Goal: Use online tool/utility: Utilize a website feature to perform a specific function

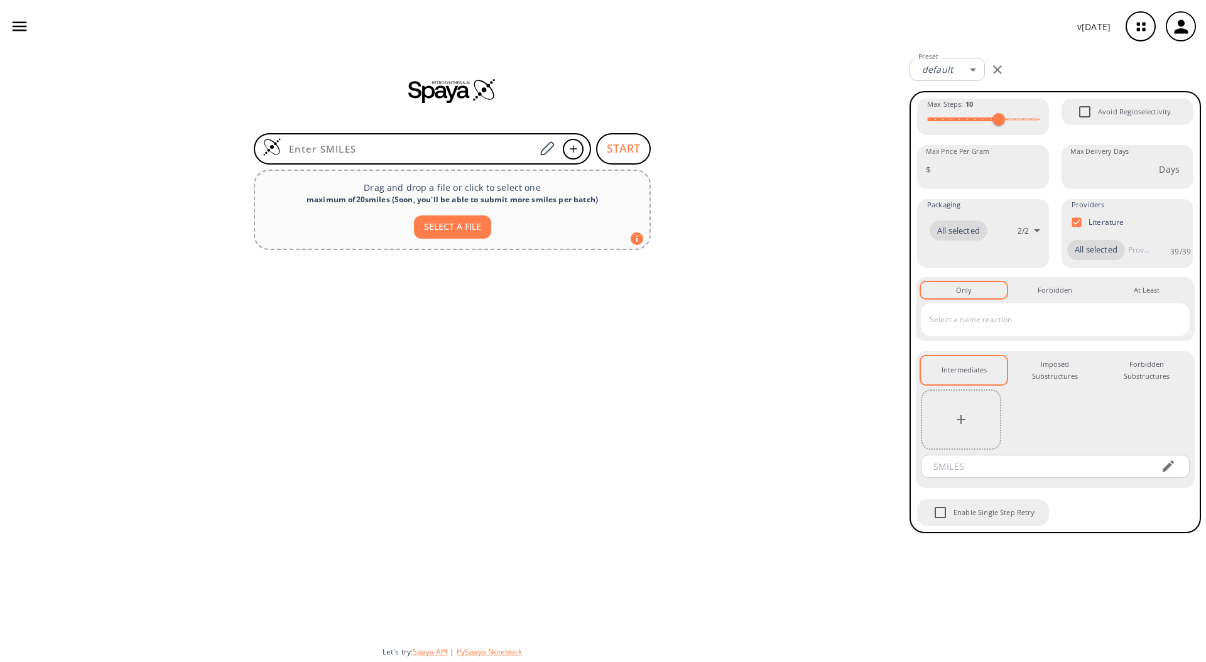
click at [1072, 33] on icon "button" at bounding box center [1181, 26] width 21 height 21
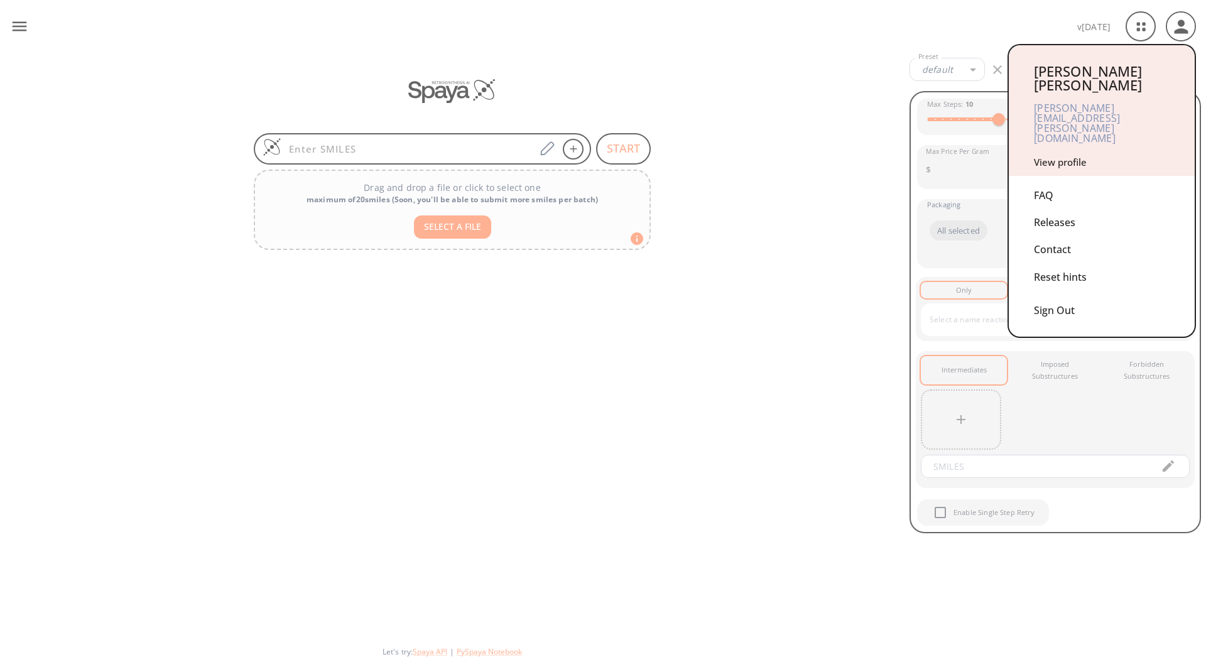
click at [1067, 156] on link "View profile" at bounding box center [1060, 162] width 53 height 13
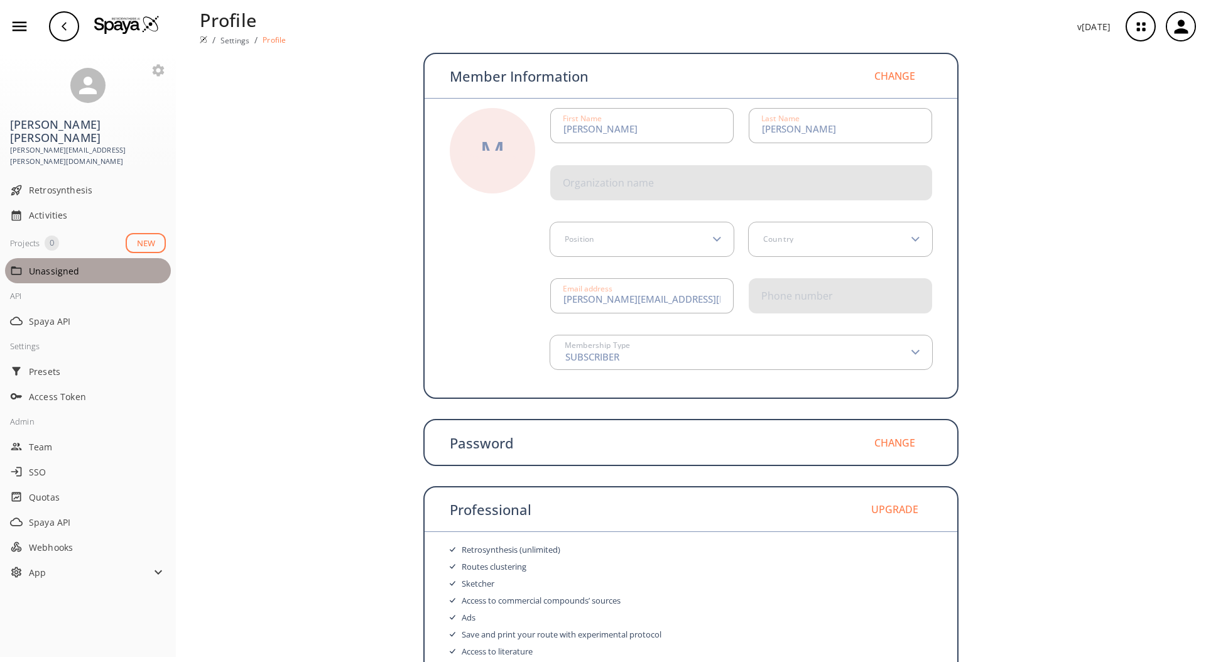
click at [55, 264] on span "Unassigned" at bounding box center [97, 270] width 137 height 13
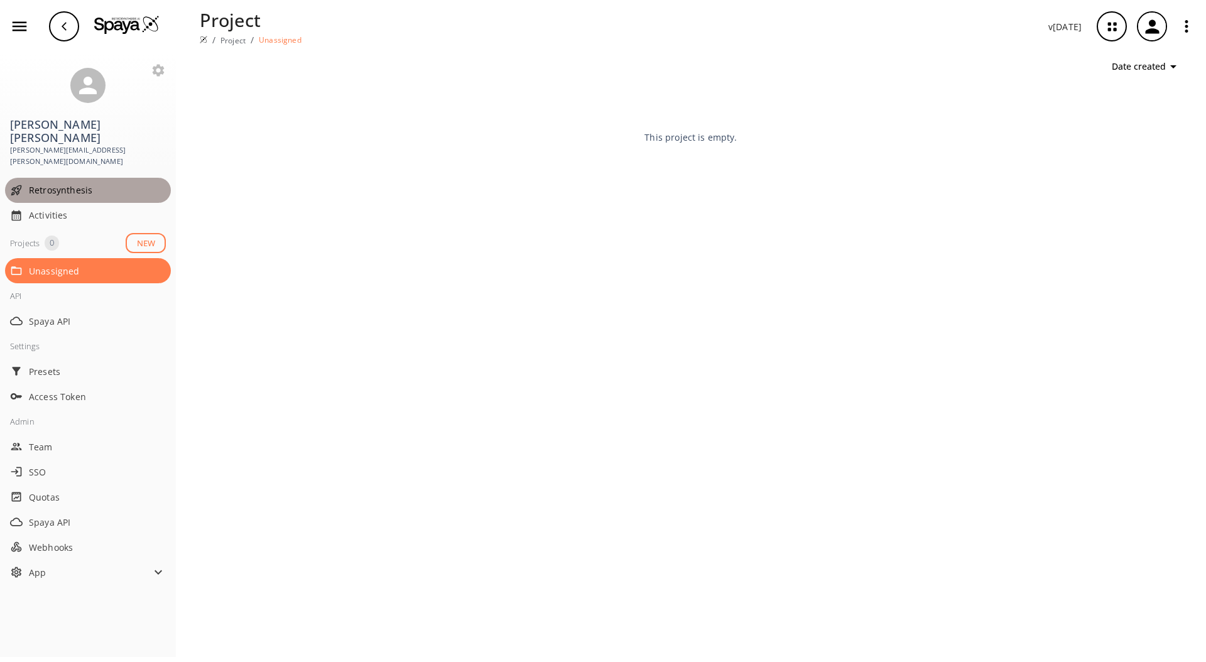
click at [55, 183] on span "Retrosynthesis" at bounding box center [97, 189] width 137 height 13
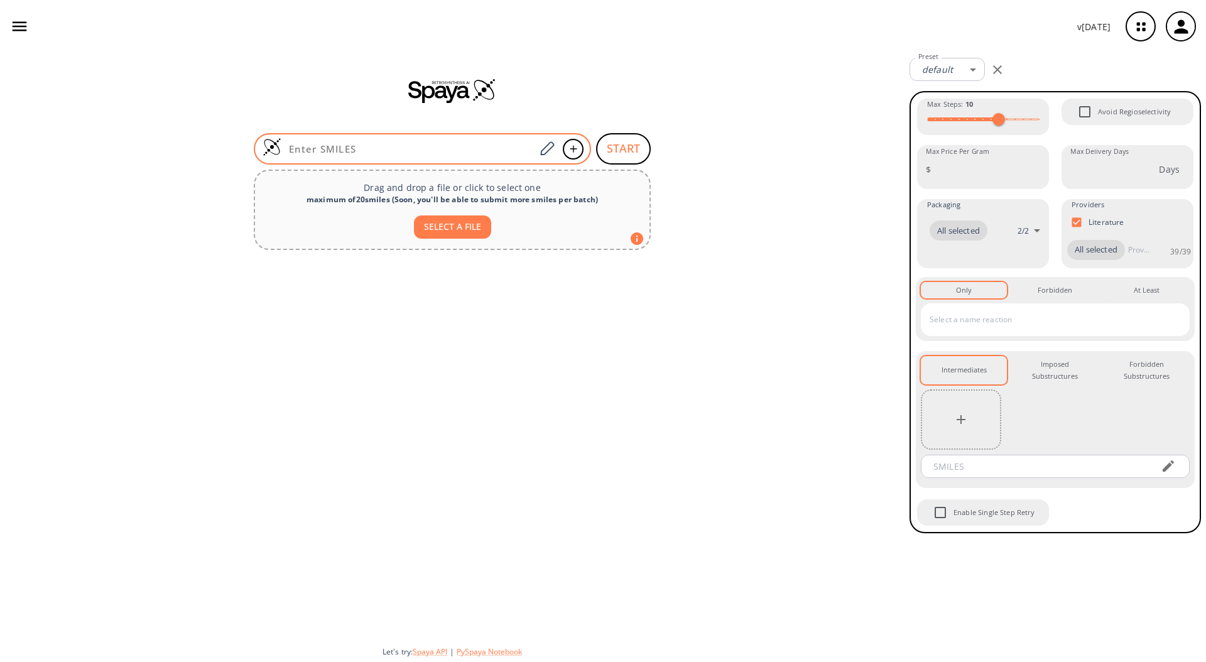
click at [432, 139] on div at bounding box center [422, 148] width 337 height 31
paste input "CC1CC=CCCCCCCCCCC(=O)C1"
type input "CC1CC=CCCCCCCCCCC(=O)C1"
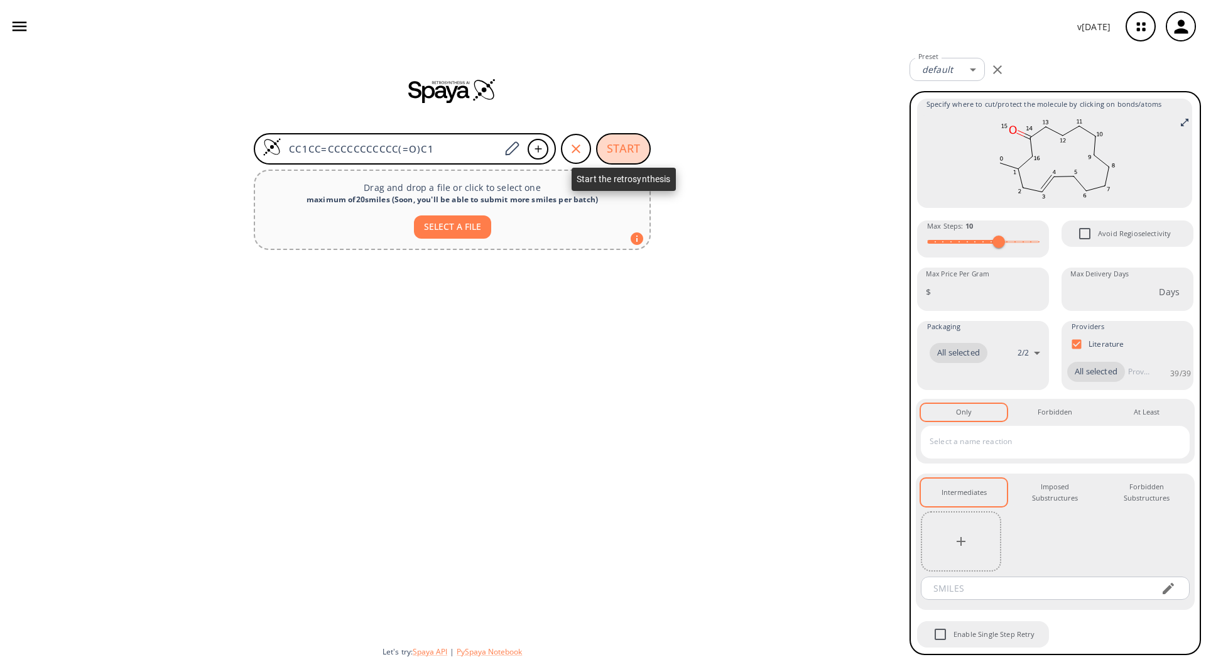
click at [625, 154] on button "START" at bounding box center [623, 148] width 55 height 31
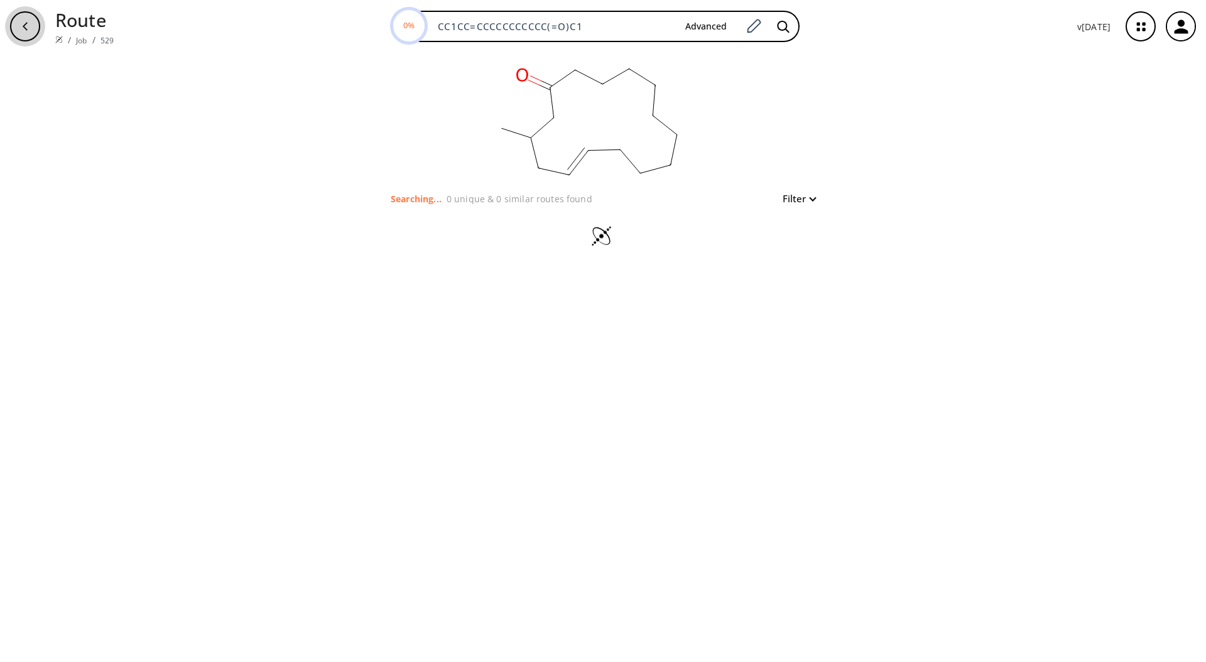
click at [33, 18] on div "button" at bounding box center [25, 26] width 30 height 30
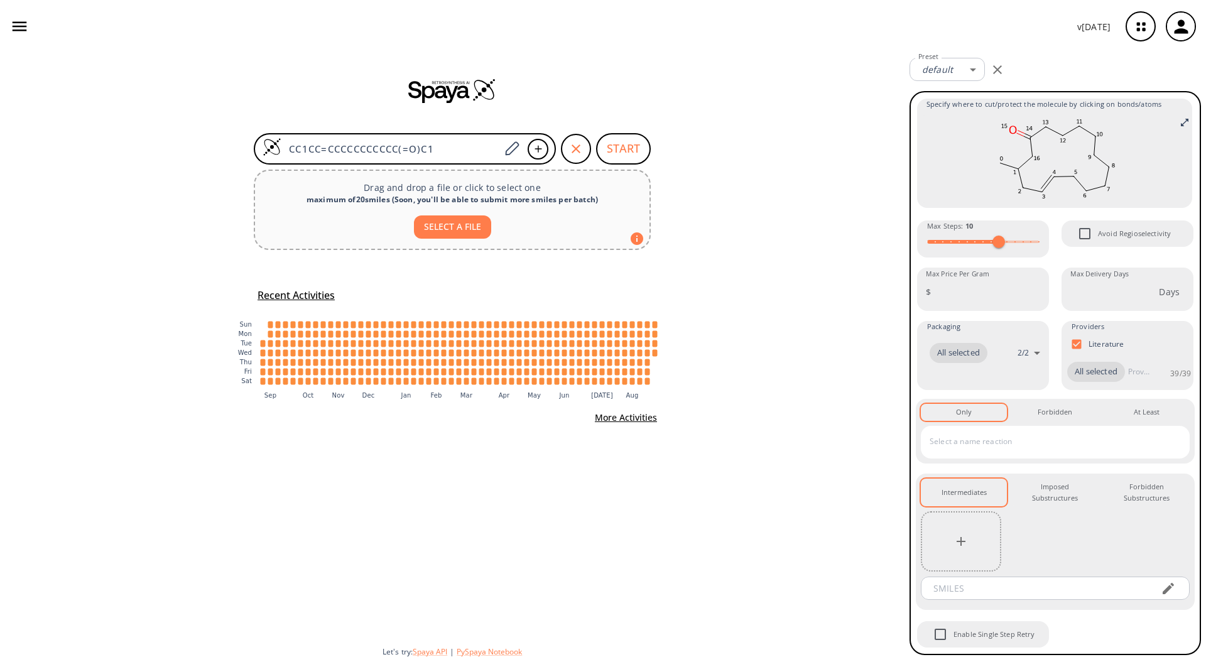
click at [975, 437] on input "text" at bounding box center [1046, 442] width 239 height 20
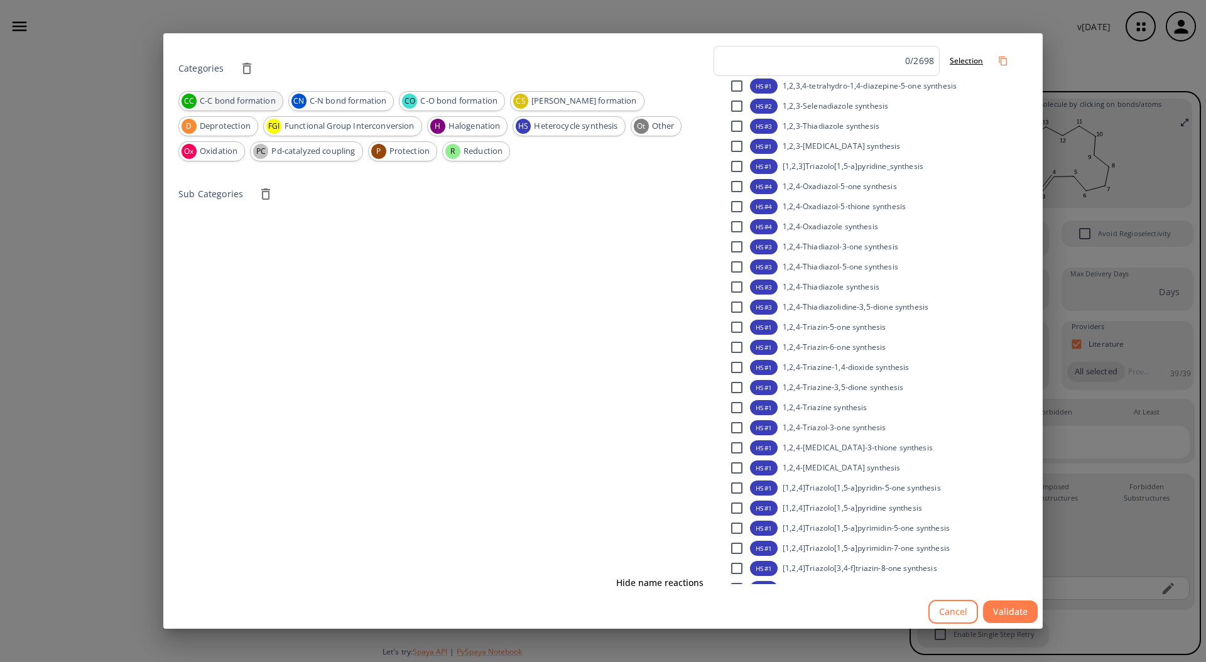
click at [258, 98] on span "C-C bond formation" at bounding box center [238, 101] width 90 height 13
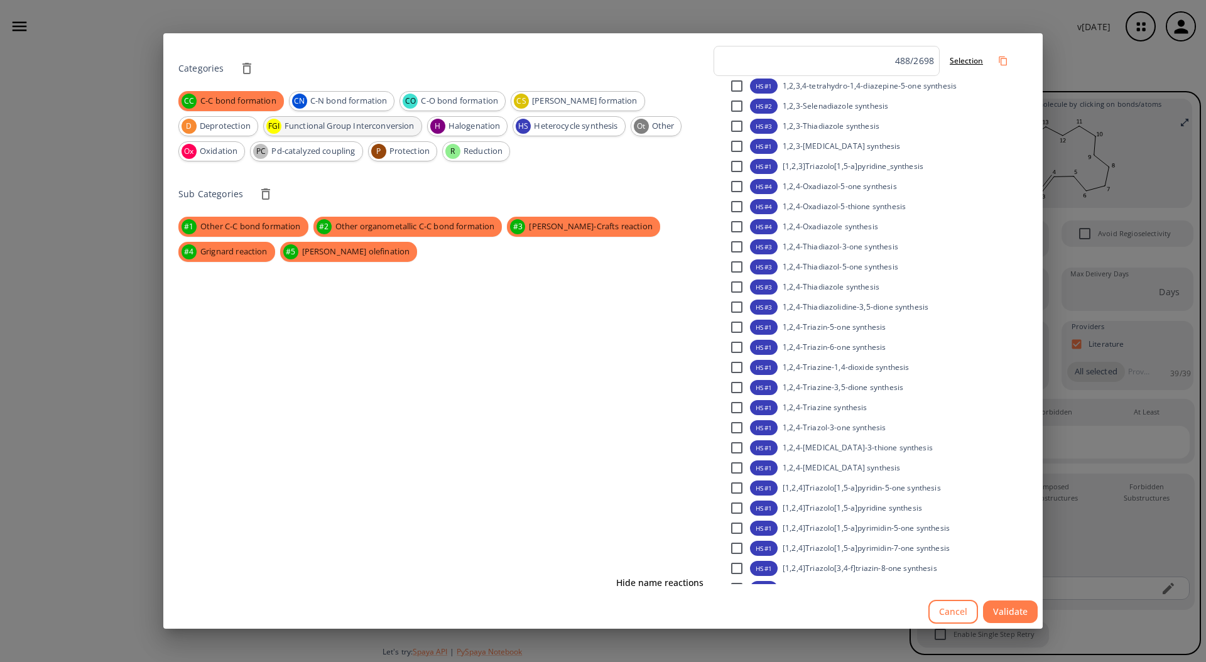
click at [278, 128] on span "Functional Group Interconversion" at bounding box center [350, 126] width 144 height 13
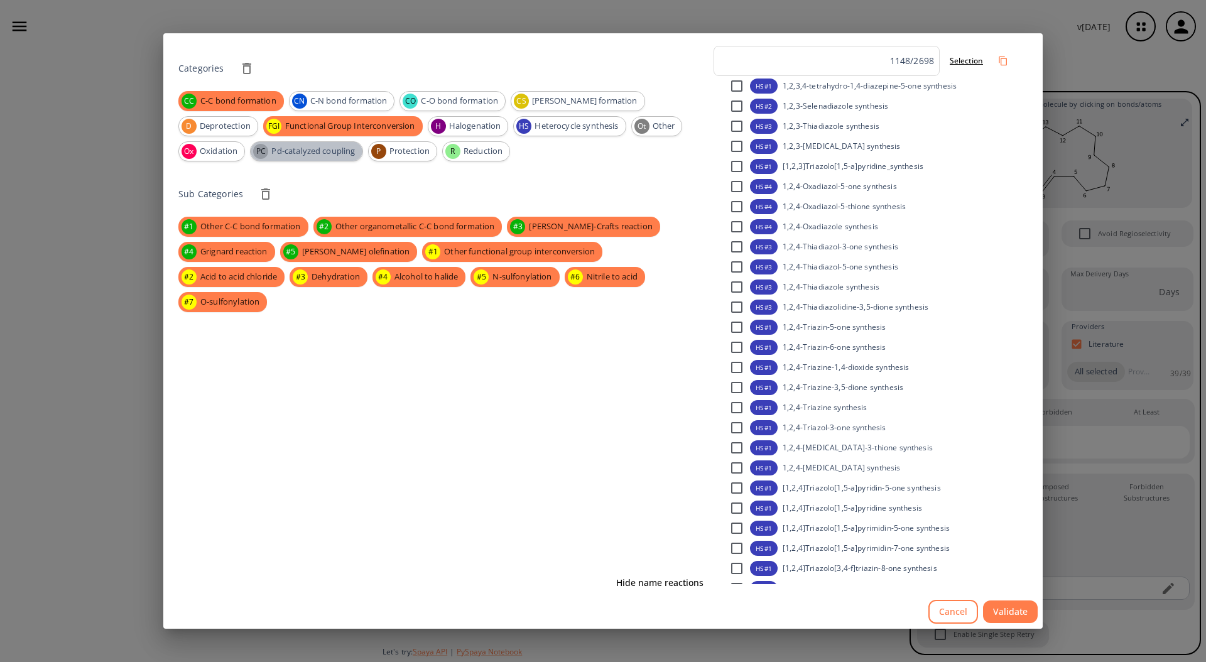
click at [264, 146] on span "Pd-catalyzed coupling" at bounding box center [312, 151] width 97 height 13
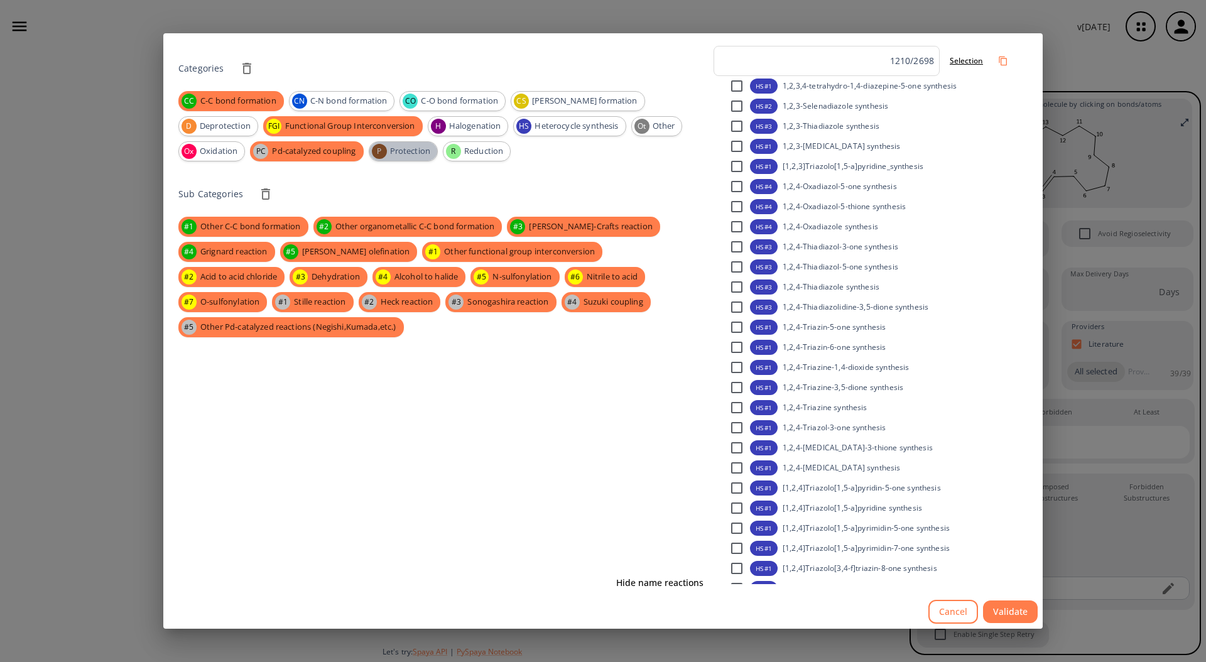
click at [383, 150] on span "Protection" at bounding box center [410, 151] width 55 height 13
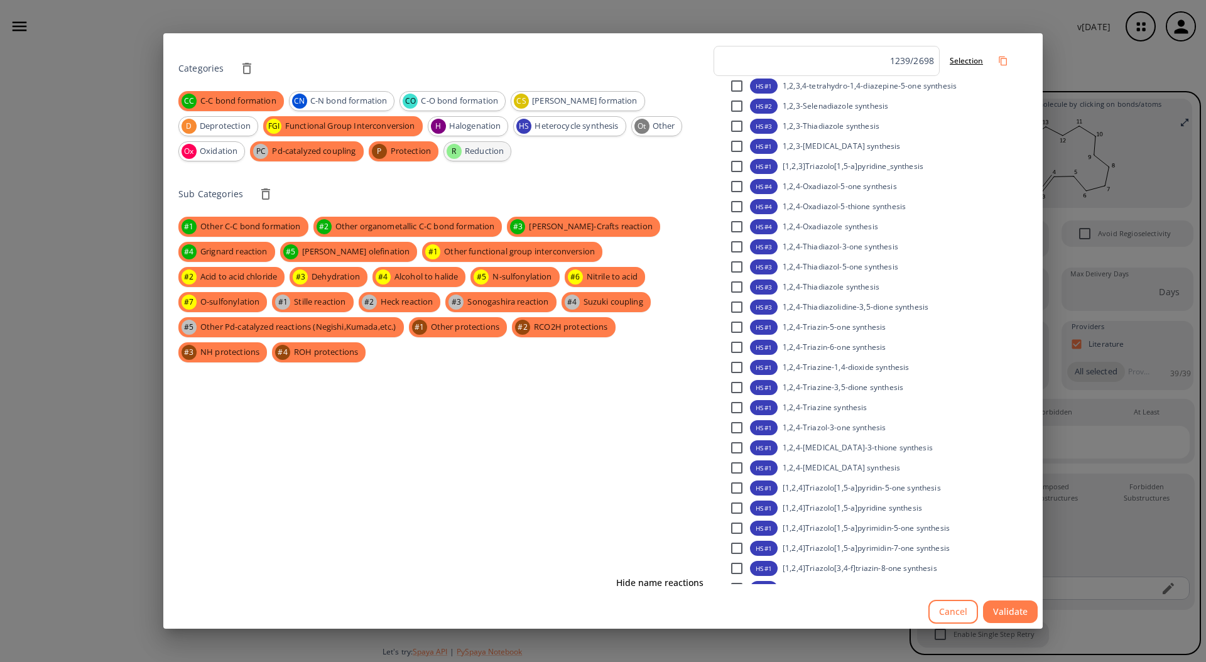
click at [447, 155] on div "R" at bounding box center [454, 151] width 15 height 15
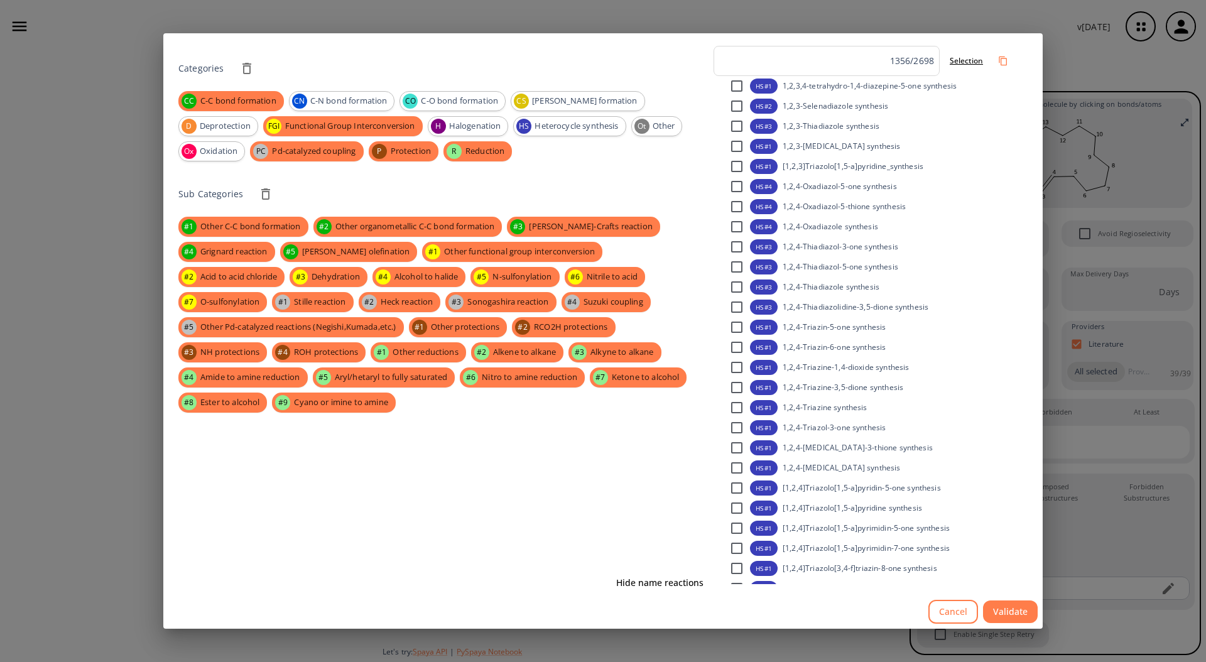
click at [518, 111] on div "CC C-C bond formation CN C-N bond formation CO C-O bond formation CS [PERSON_NA…" at bounding box center [443, 126] width 530 height 70
click at [570, 110] on div "CS [PERSON_NAME] formation" at bounding box center [578, 101] width 134 height 20
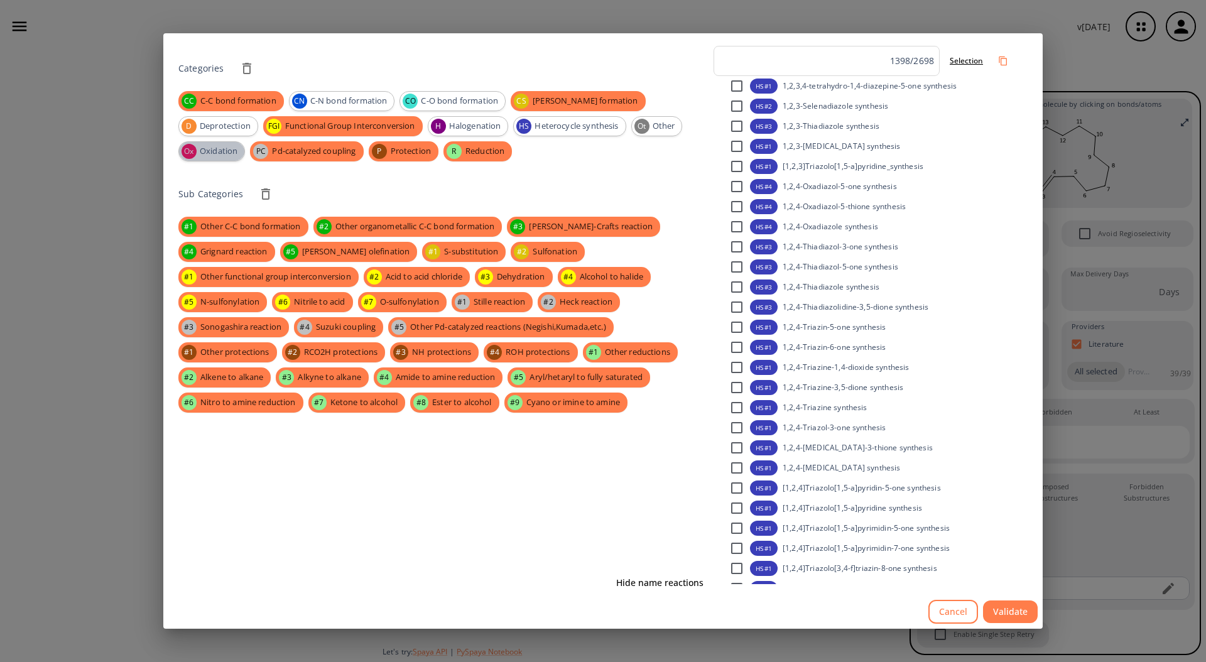
click at [197, 144] on div "Ox" at bounding box center [189, 151] width 15 height 15
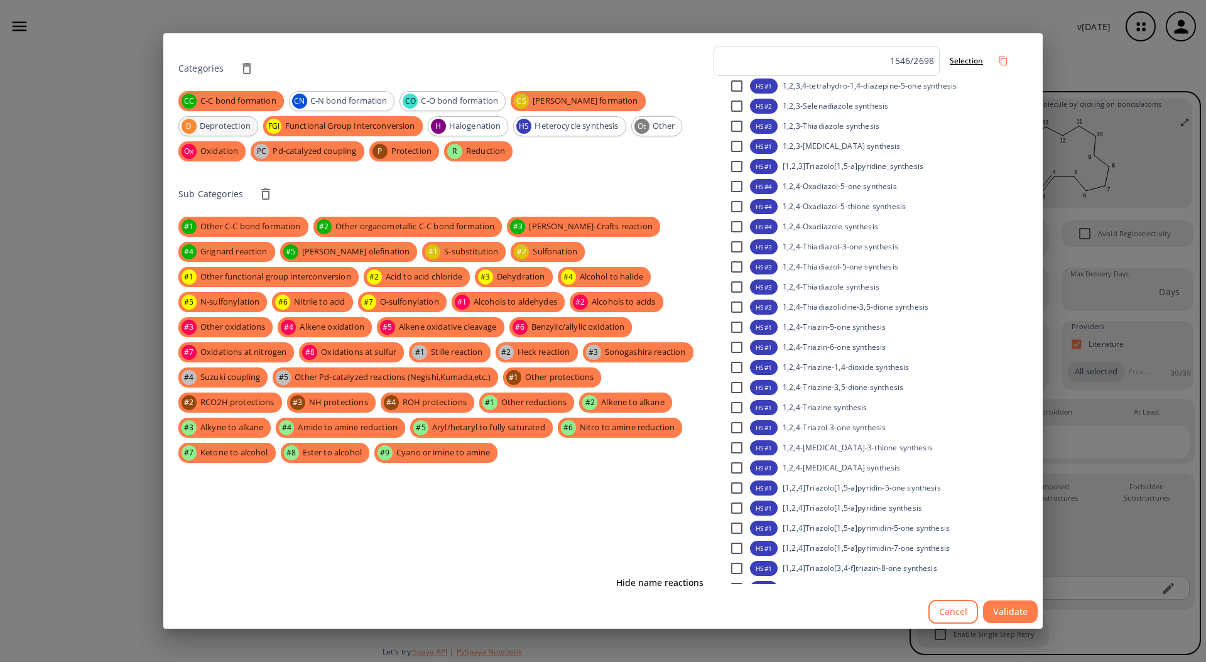
click at [258, 116] on div "D Deprotection" at bounding box center [218, 126] width 80 height 20
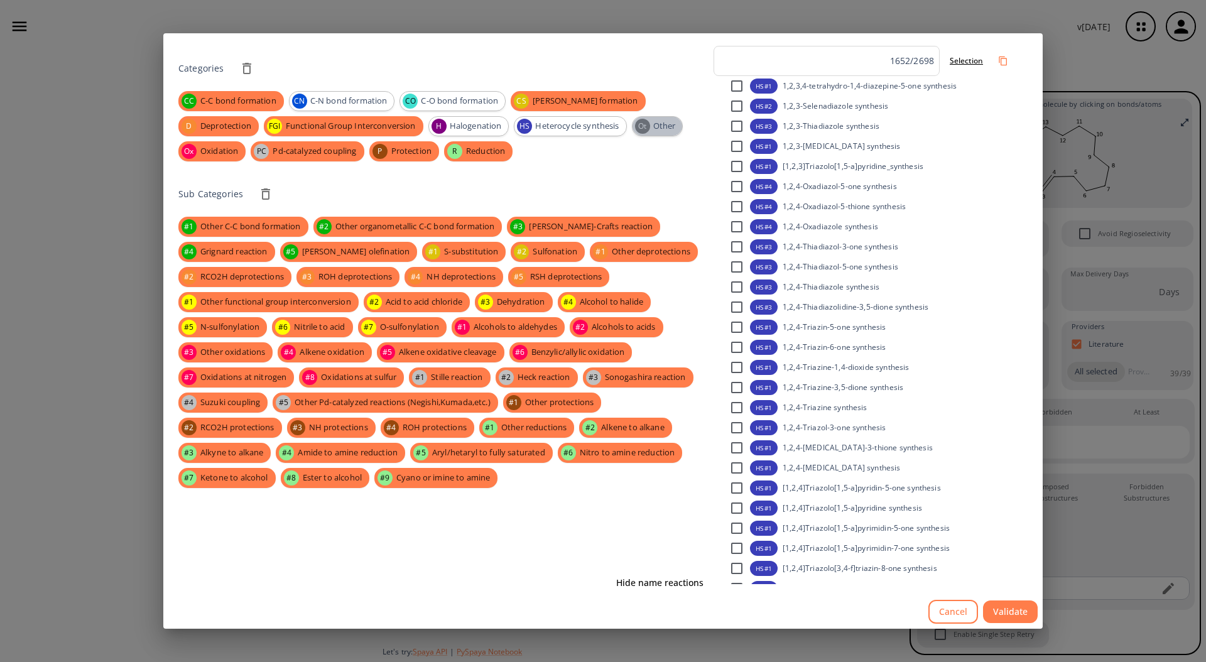
click at [635, 123] on div "Ot" at bounding box center [642, 126] width 15 height 15
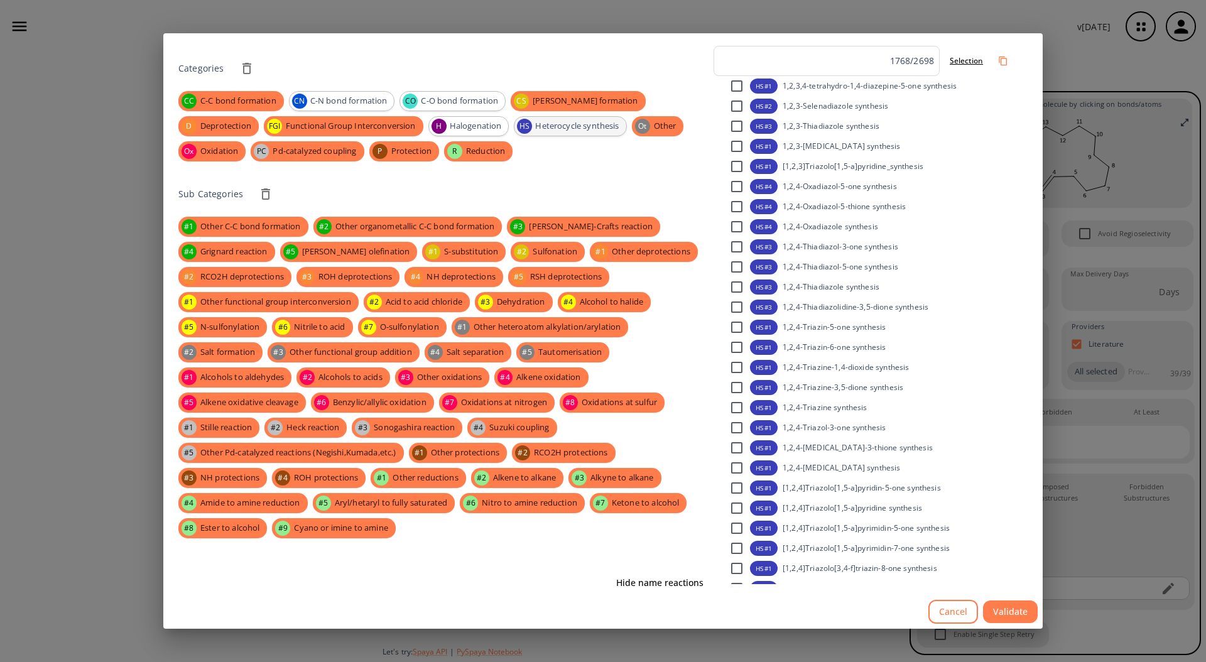
click at [514, 119] on div "HS Heterocycle synthesis" at bounding box center [570, 126] width 112 height 20
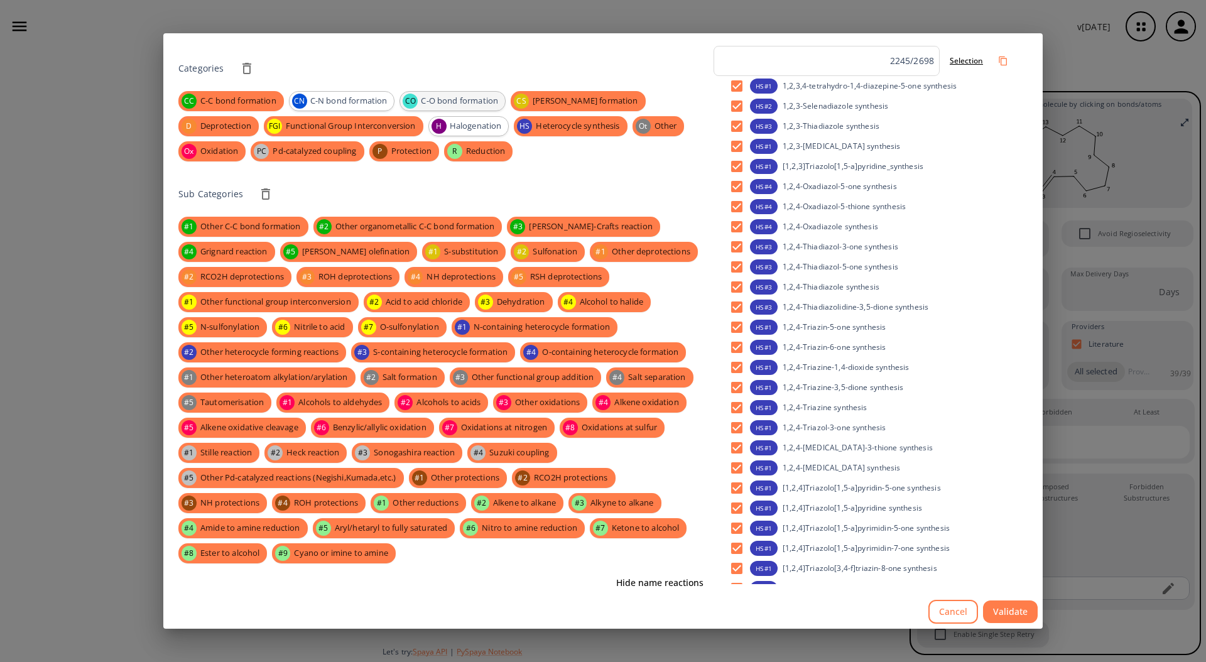
click at [455, 96] on span "C-O bond formation" at bounding box center [459, 101] width 91 height 13
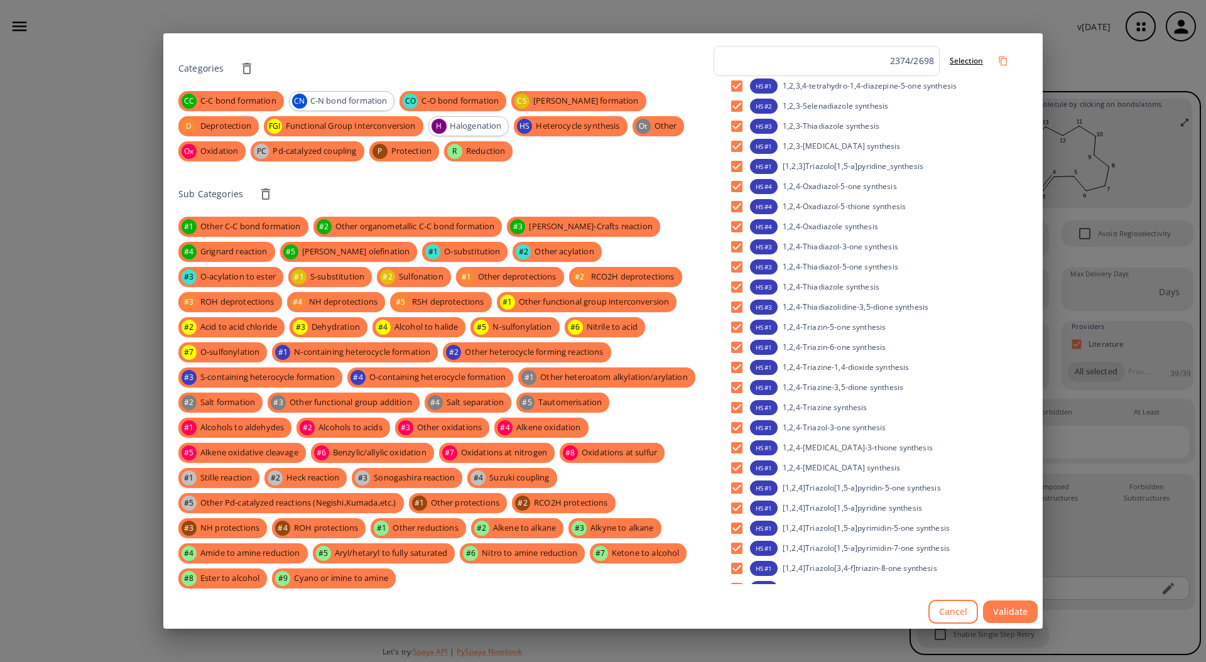
click at [364, 90] on div "Categories CC C-C bond formation CN C-N bond formation CO C-O bond formation CS…" at bounding box center [443, 329] width 530 height 566
click at [366, 104] on span "C-N bond formation" at bounding box center [348, 101] width 91 height 13
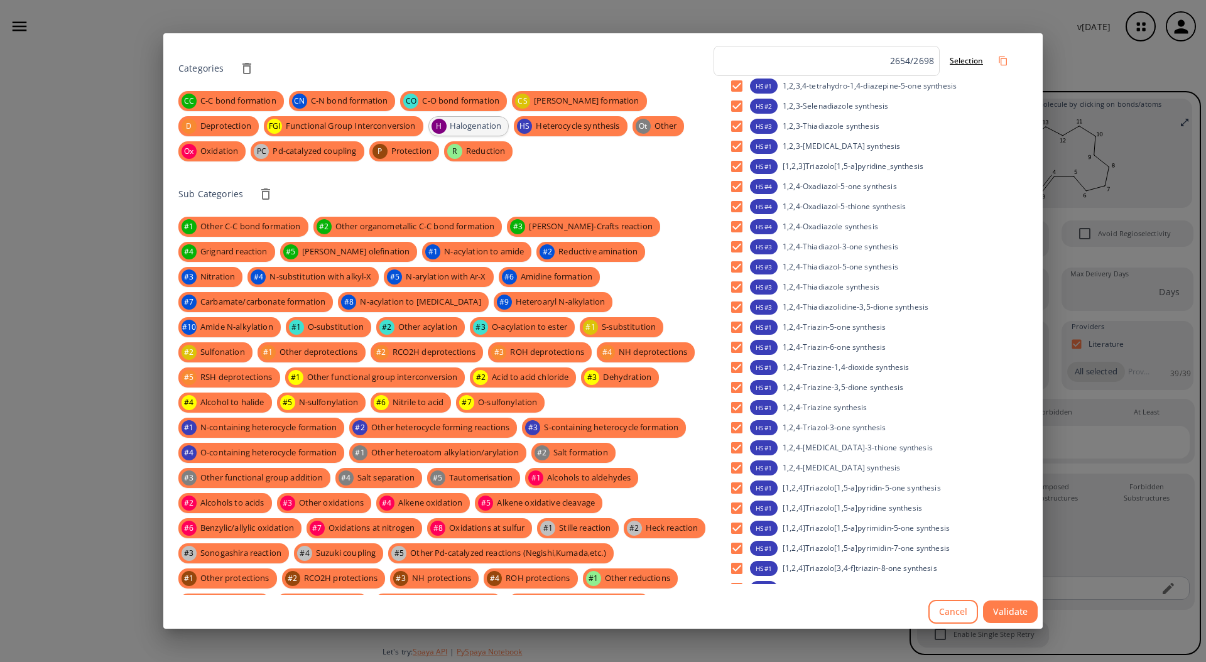
click at [428, 133] on div "H Halogenation" at bounding box center [468, 126] width 81 height 20
click at [1016, 552] on button "Validate" at bounding box center [1010, 612] width 55 height 23
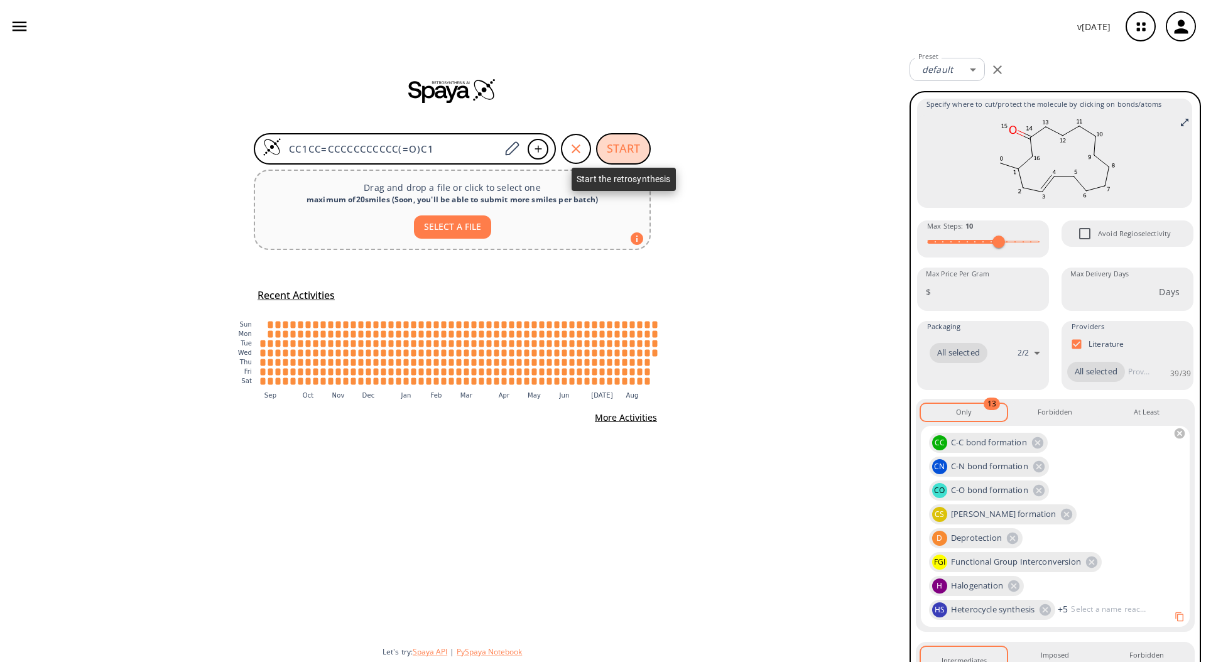
click at [631, 152] on button "START" at bounding box center [623, 148] width 55 height 31
